Goal: Information Seeking & Learning: Learn about a topic

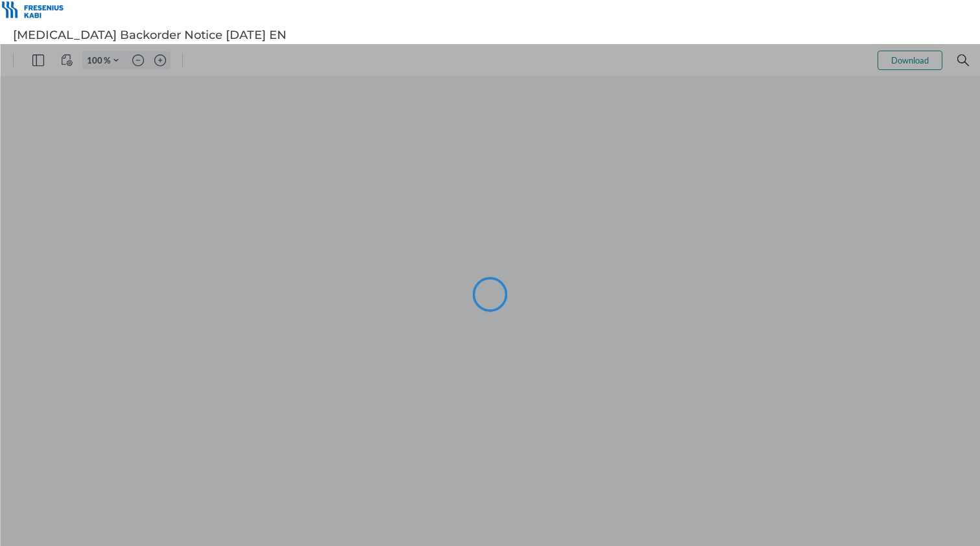
type input "91"
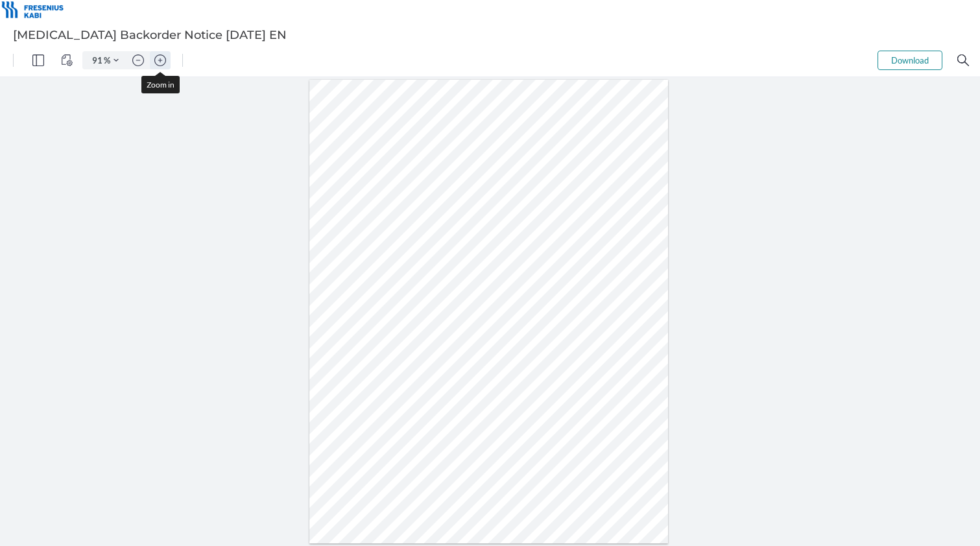
click at [162, 61] on img "Zoom in" at bounding box center [160, 61] width 12 height 12
type input "116"
click at [321, 224] on div at bounding box center [489, 251] width 458 height 593
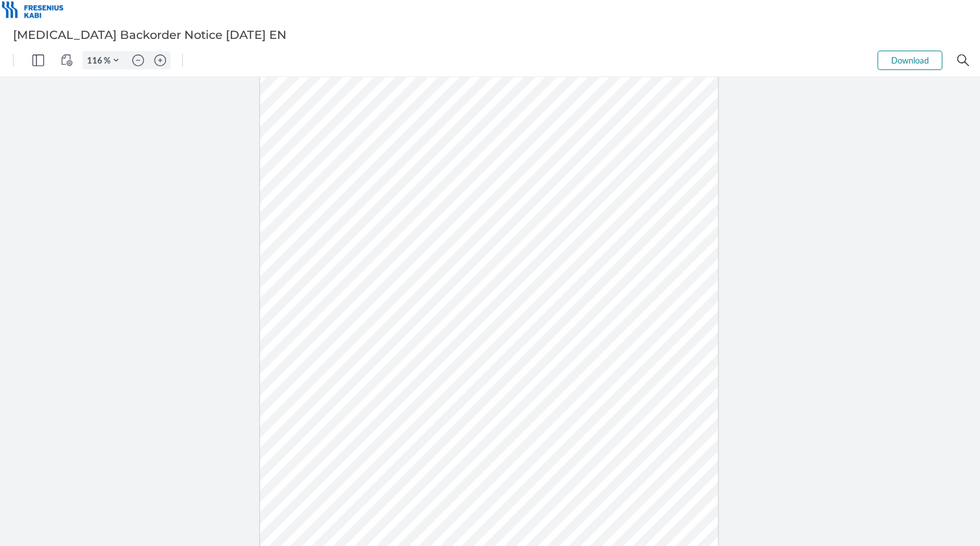
click at [312, 224] on div at bounding box center [489, 251] width 458 height 593
click at [325, 225] on div at bounding box center [489, 251] width 458 height 593
drag, startPoint x: 326, startPoint y: 225, endPoint x: 284, endPoint y: 223, distance: 42.3
click at [284, 223] on div at bounding box center [489, 251] width 458 height 593
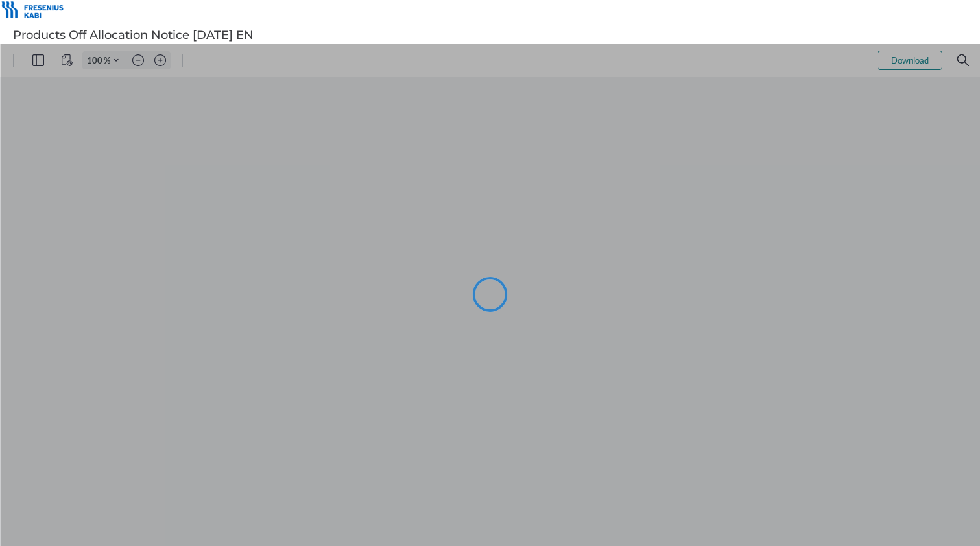
type input "91"
